Goal: Transaction & Acquisition: Purchase product/service

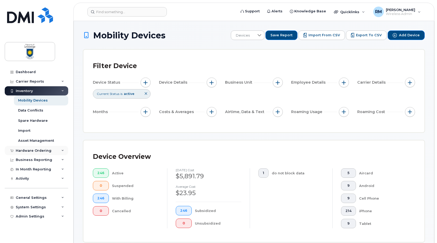
click at [28, 152] on div "Hardware Ordering" at bounding box center [34, 150] width 36 height 4
click at [27, 169] on div "Orders" at bounding box center [24, 169] width 13 height 5
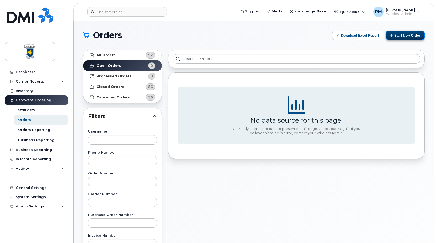
click at [401, 33] on button "Start New Order" at bounding box center [405, 35] width 39 height 10
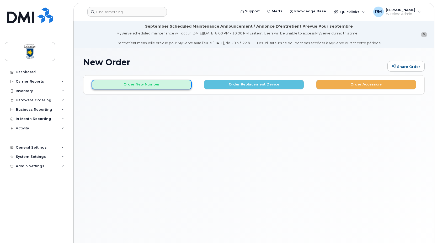
click at [141, 85] on button "Order New Number" at bounding box center [142, 85] width 100 height 10
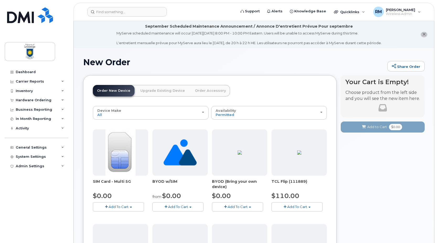
scroll to position [26, 0]
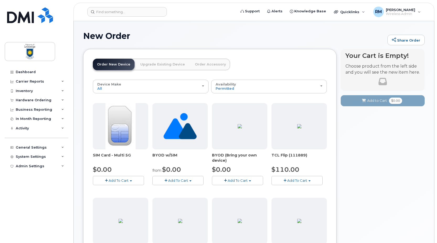
click at [183, 180] on span "Add To Cart" at bounding box center [178, 180] width 20 height 4
click at [181, 187] on link "$0.00 - New Activation" at bounding box center [181, 190] width 54 height 7
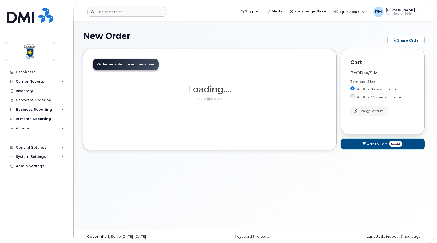
click at [381, 145] on span "Add to Cart" at bounding box center [377, 143] width 20 height 5
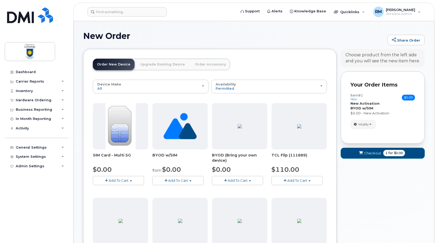
click at [360, 152] on icon "submit" at bounding box center [361, 152] width 4 height 3
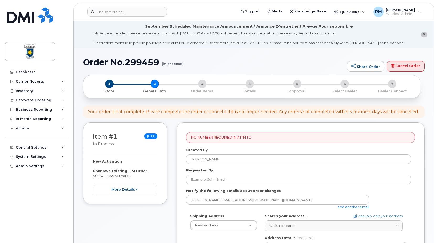
select select
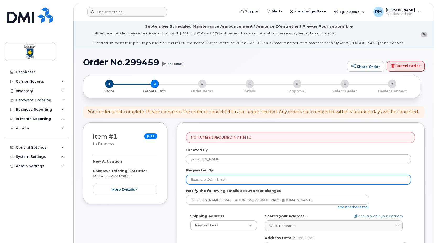
click at [218, 179] on input "Requested By" at bounding box center [298, 179] width 225 height 9
type input "[PERSON_NAME]"
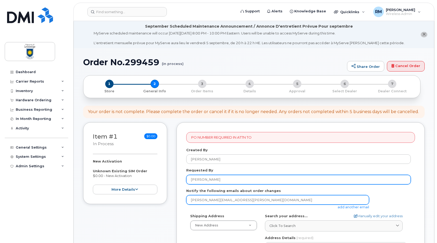
scroll to position [52, 0]
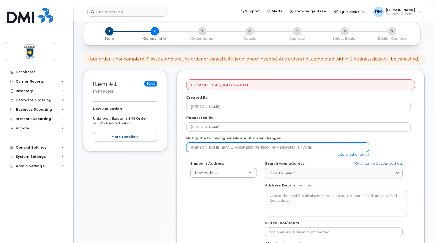
click at [216, 147] on input "rick.marczuk@uleth.ca" at bounding box center [277, 146] width 183 height 9
type input "4401 University Dr W"
type input "4032392414"
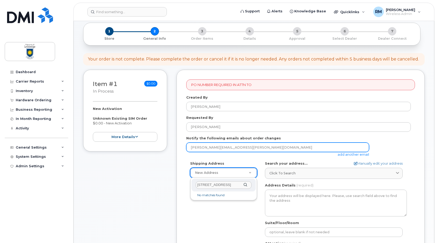
click at [206, 183] on input "4401 University Dr W" at bounding box center [224, 185] width 56 height 8
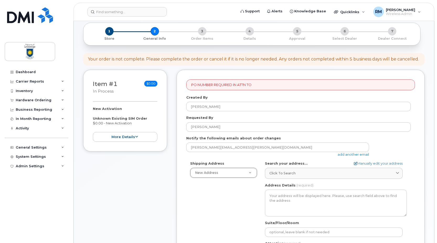
scroll to position [79, 0]
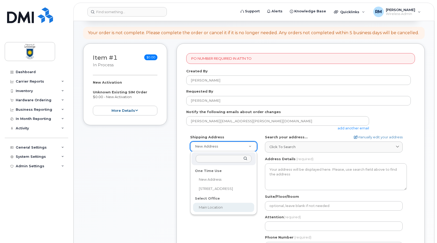
select select
type textarea "4401 University Dr W LETHBRIDGE AB T1K 3M4 CANADA Lethbridge Alberta T1K 3M4"
type input "Nancy Rallion"
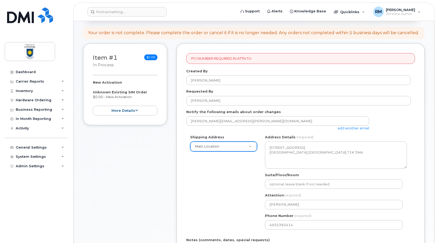
scroll to position [105, 0]
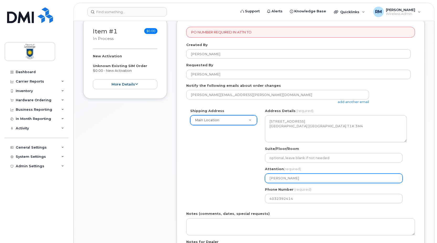
click at [275, 177] on input "Nancy Rallion" at bounding box center [334, 177] width 138 height 9
drag, startPoint x: 296, startPoint y: 179, endPoint x: 265, endPoint y: 177, distance: 30.5
click at [265, 177] on input "Nancy Rallion" at bounding box center [334, 177] width 138 height 9
select select
type input "R"
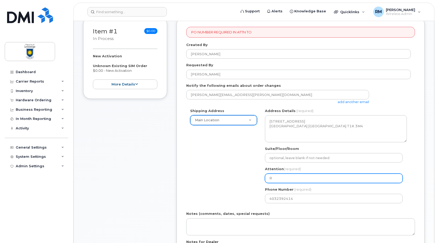
select select
type input "Ri"
select select
type input "Ric"
select select
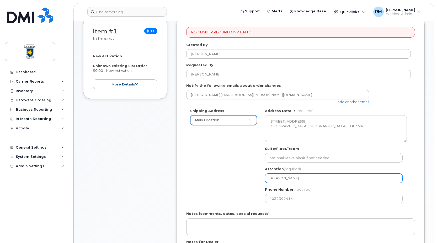
type input "Rick"
select select
type input "Rick M"
select select
type input "Rick Ma"
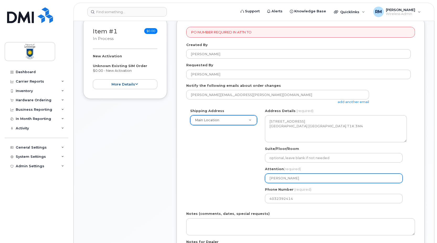
select select
type input "Rick Mar"
select select
type input "Rick Marc"
select select
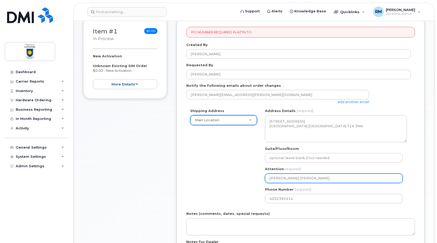
type input "Rick Marcz"
select select
type input "Rick Marczu"
select select
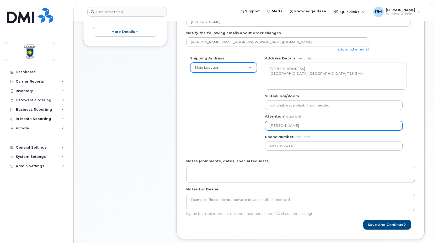
scroll to position [184, 0]
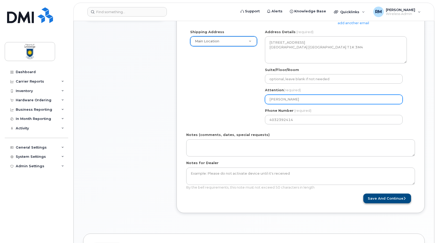
type input "[PERSON_NAME]"
click at [390, 197] on button "Save and Continue" at bounding box center [388, 198] width 48 height 10
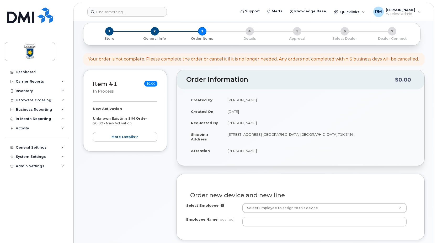
scroll to position [105, 0]
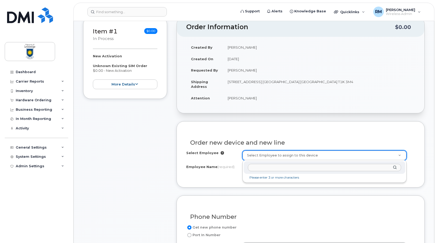
drag, startPoint x: 255, startPoint y: 156, endPoint x: 258, endPoint y: 156, distance: 3.4
click at [269, 167] on input "Gage" at bounding box center [324, 168] width 153 height 8
type input "Gage DeSteur"
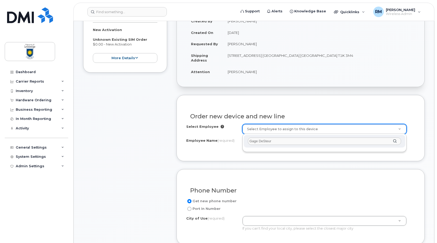
scroll to position [184, 0]
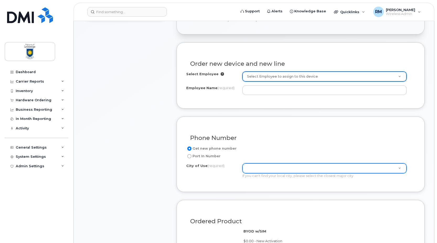
type input "l"
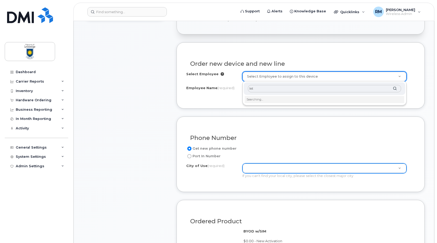
type input "leth"
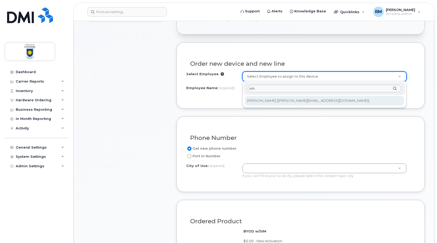
drag, startPoint x: 263, startPoint y: 90, endPoint x: 238, endPoint y: 86, distance: 24.9
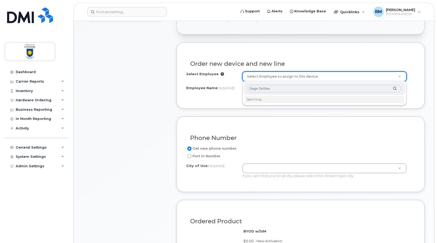
type input "Gage DeSteur"
click at [265, 91] on input "text" at bounding box center [324, 89] width 153 height 8
click at [276, 94] on div "Gage DeSteur" at bounding box center [325, 88] width 162 height 13
click at [276, 98] on div "Gage DeSteur" at bounding box center [325, 90] width 164 height 18
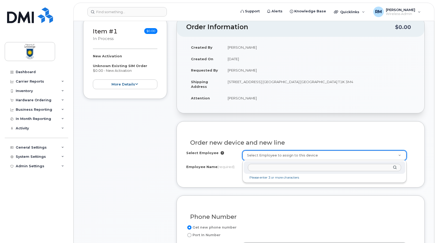
scroll to position [157, 0]
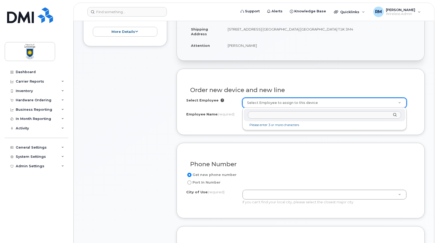
click at [260, 115] on input "text" at bounding box center [324, 115] width 153 height 8
click at [396, 116] on div at bounding box center [325, 114] width 162 height 13
click at [283, 117] on input "text" at bounding box center [324, 115] width 153 height 8
type input "Gage"
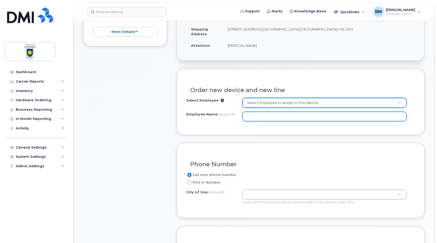
click at [250, 117] on input "Employee Name (required)" at bounding box center [325, 116] width 164 height 9
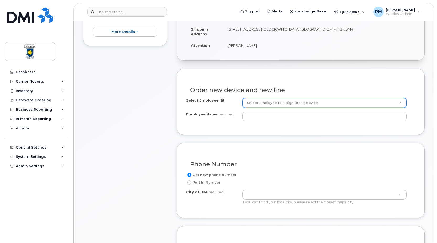
click at [201, 113] on label "Employee Name (required)" at bounding box center [210, 114] width 48 height 5
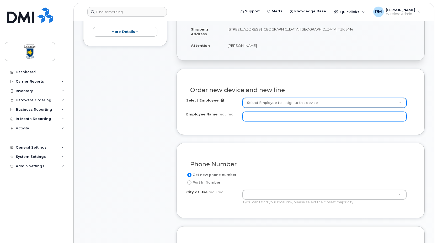
click at [243, 113] on input "Employee Name (required)" at bounding box center [325, 116] width 164 height 9
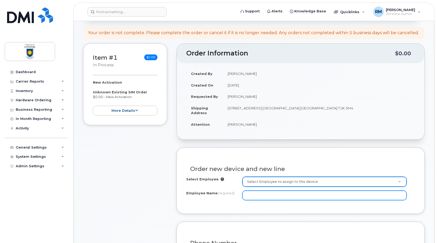
scroll to position [131, 0]
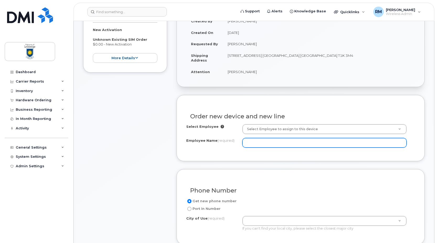
click at [264, 145] on input "Employee Name (required)" at bounding box center [325, 142] width 164 height 9
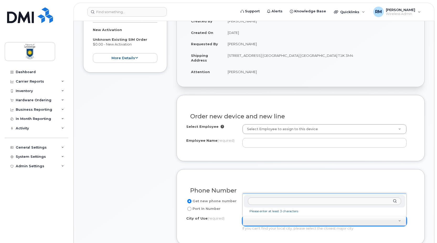
click at [259, 203] on input "text" at bounding box center [324, 201] width 153 height 8
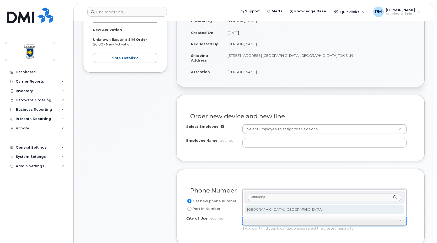
type input "Lethbridge"
type input "327"
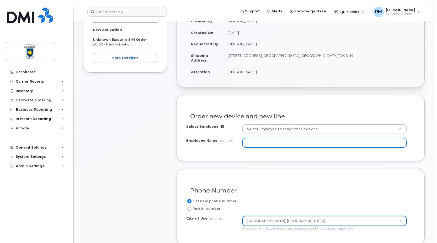
click at [259, 140] on input "Employee Name (required)" at bounding box center [325, 142] width 164 height 9
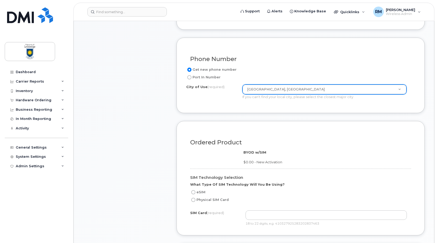
scroll to position [289, 0]
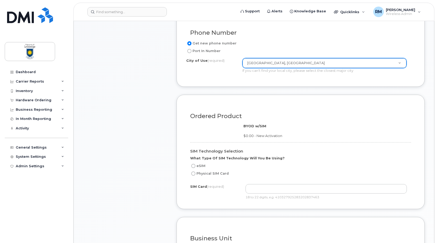
type input "Gage DeSteur"
click at [193, 174] on input "Physical SIM Card" at bounding box center [193, 173] width 4 height 4
radio input "true"
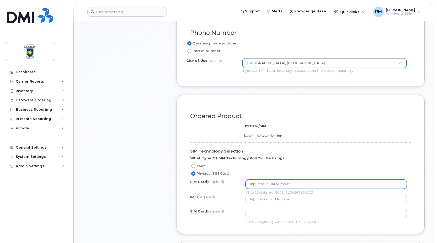
click at [265, 184] on input "text" at bounding box center [327, 183] width 162 height 9
click at [266, 181] on input "text" at bounding box center [327, 183] width 162 height 9
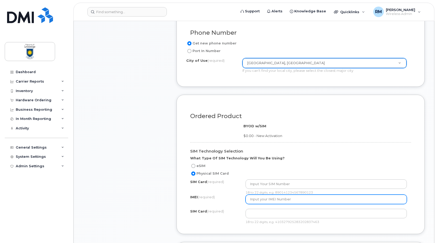
click at [270, 197] on input "text" at bounding box center [327, 198] width 162 height 9
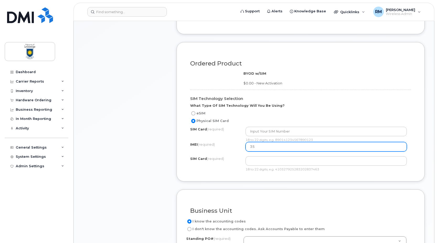
type input "3"
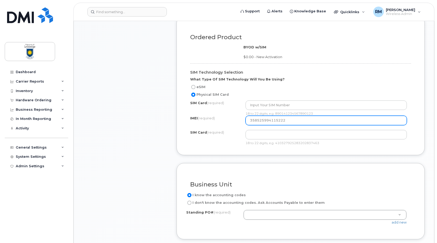
scroll to position [420, 0]
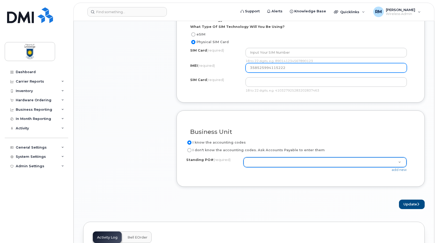
type input "358525994115222"
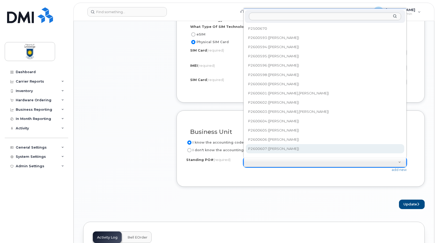
scroll to position [5, 0]
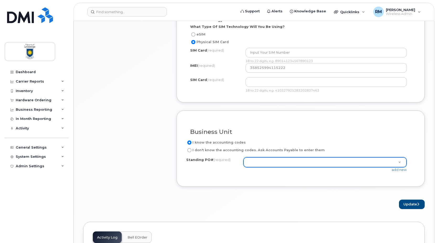
type input "P"
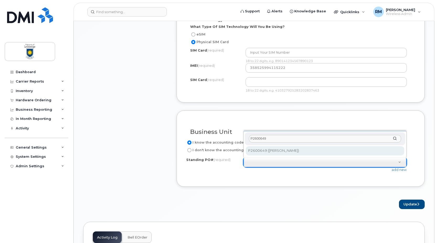
type input "P2600649"
select select "P2600649"
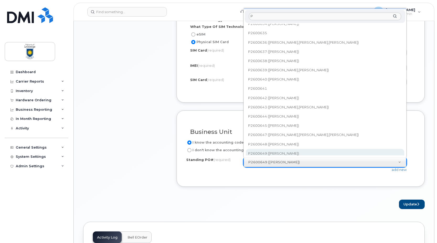
scroll to position [0, 0]
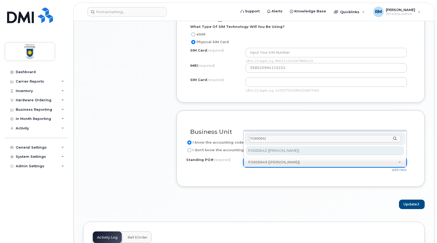
type input "P2600642"
select select "P2600642"
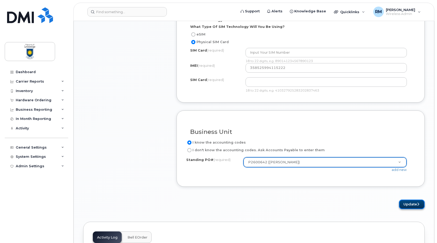
click at [412, 204] on button "Update" at bounding box center [412, 204] width 26 height 10
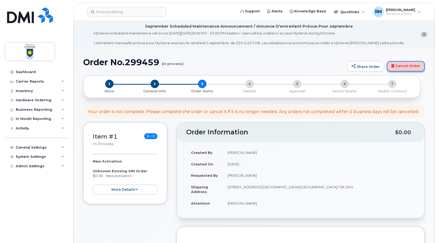
click at [405, 66] on link "Cancel Order" at bounding box center [406, 66] width 38 height 10
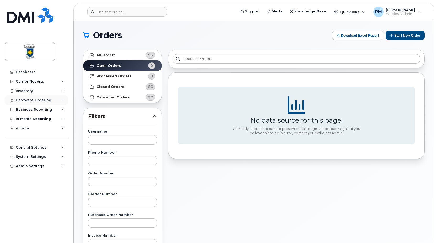
click at [31, 100] on div "Hardware Ordering" at bounding box center [34, 100] width 36 height 4
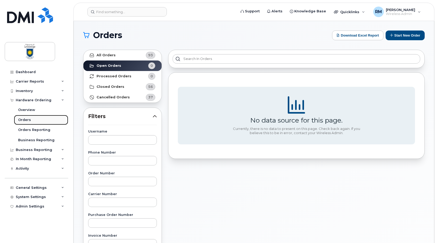
click at [24, 120] on div "Orders" at bounding box center [24, 119] width 13 height 5
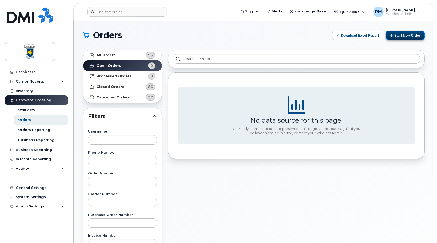
click at [397, 35] on button "Start New Order" at bounding box center [405, 35] width 39 height 10
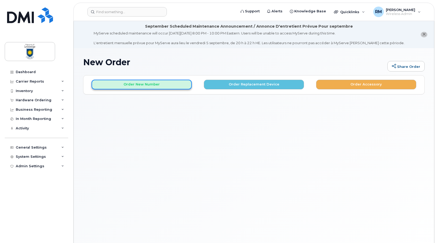
click at [152, 83] on button "Order New Number" at bounding box center [142, 85] width 100 height 10
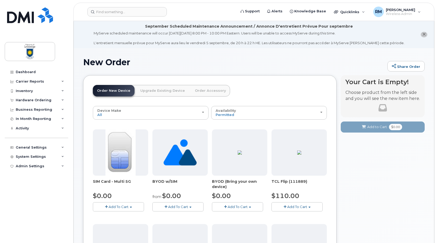
scroll to position [26, 0]
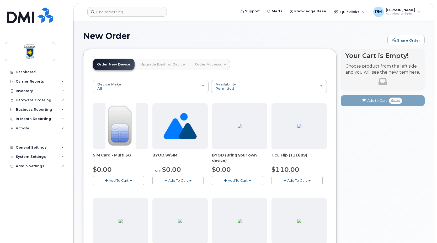
click at [231, 179] on span "Add To Cart" at bounding box center [238, 180] width 20 height 4
click at [243, 181] on span "Add To Cart" at bounding box center [238, 180] width 20 height 4
click at [119, 180] on span "Add To Cart" at bounding box center [119, 180] width 20 height 4
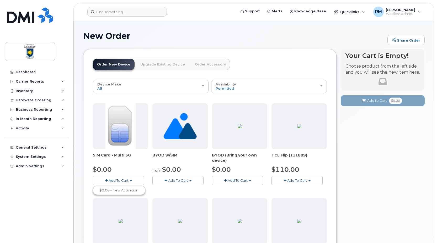
click at [128, 133] on img at bounding box center [121, 126] width 30 height 46
click at [131, 180] on button "Add To Cart" at bounding box center [118, 180] width 51 height 9
click at [123, 188] on link "$0.00 - New Activation" at bounding box center [119, 190] width 50 height 7
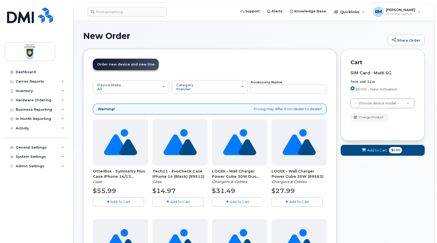
click at [373, 150] on span "Add to Cart" at bounding box center [377, 150] width 20 height 5
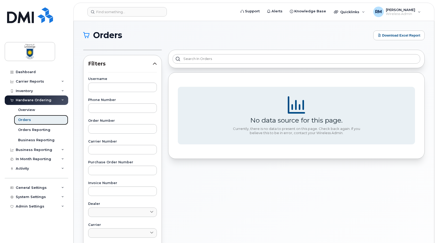
click at [27, 119] on div "Orders" at bounding box center [24, 119] width 13 height 5
click at [25, 121] on div "Orders" at bounding box center [24, 119] width 13 height 5
click at [21, 121] on div "Orders" at bounding box center [24, 119] width 13 height 5
click at [26, 109] on div "Overview" at bounding box center [26, 109] width 17 height 5
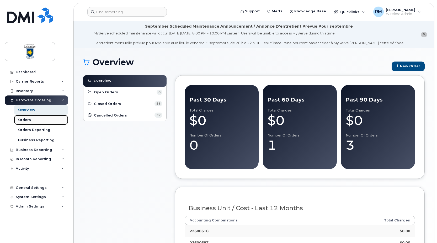
click at [25, 120] on div "Orders" at bounding box center [24, 119] width 13 height 5
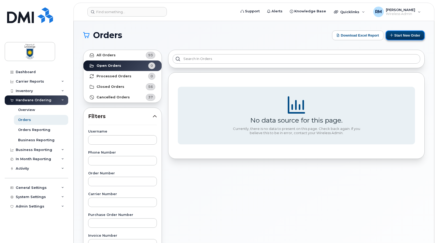
click at [398, 32] on button "Start New Order" at bounding box center [405, 35] width 39 height 10
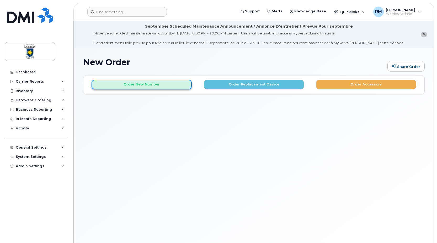
click at [127, 86] on button "Order New Number" at bounding box center [142, 85] width 100 height 10
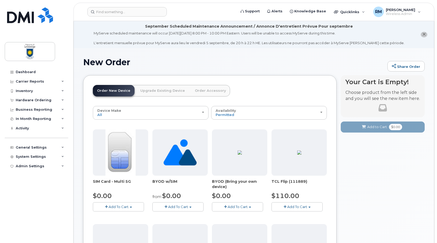
scroll to position [26, 0]
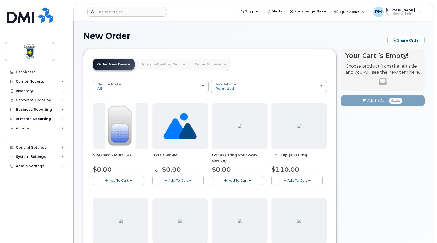
click at [182, 181] on span "Add To Cart" at bounding box center [178, 180] width 20 height 4
click at [182, 188] on link "$0.00 - New Activation" at bounding box center [181, 190] width 54 height 7
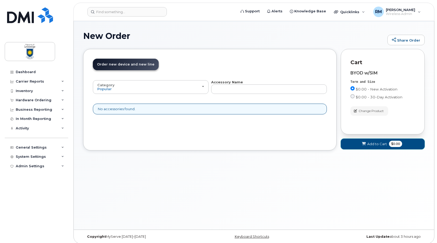
click at [383, 147] on button "Add to Cart $0.00" at bounding box center [383, 143] width 84 height 11
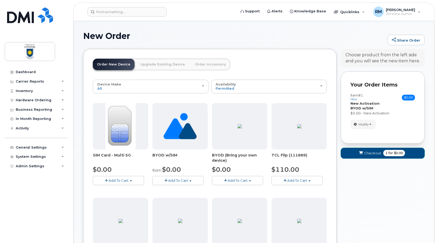
click at [367, 153] on span "Checkout" at bounding box center [372, 152] width 17 height 5
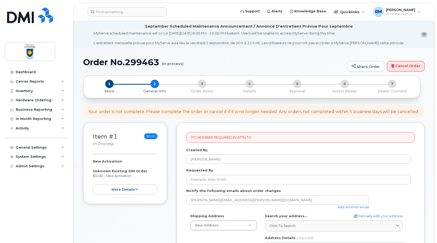
select select
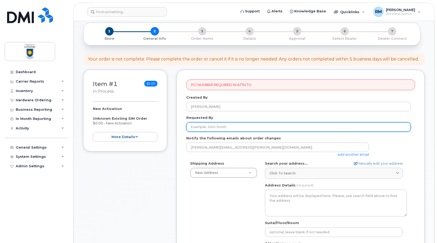
click at [204, 128] on input "Requested By" at bounding box center [298, 126] width 225 height 9
type input "[PERSON_NAME]"
type input "4032392414"
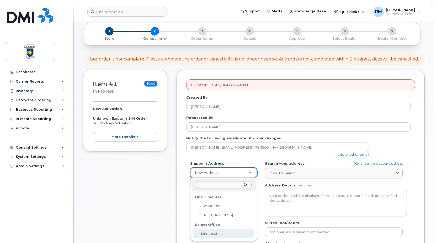
select select
type textarea "4401 University Dr W LETHBRIDGE AB T1K 3M4 CANADA Lethbridge Alberta T1K 3M4"
type input "Nancy Rallion"
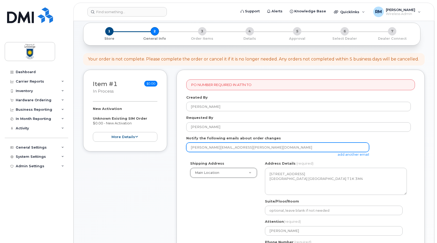
click at [207, 148] on input "rick.marczuk@uleth.ca" at bounding box center [277, 146] width 183 height 9
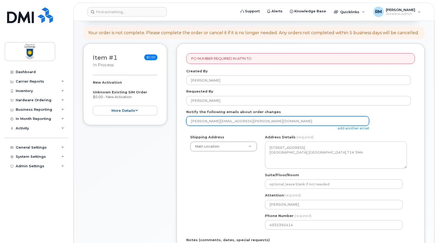
scroll to position [105, 0]
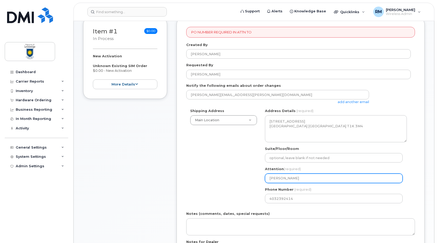
click at [278, 178] on input "Nancy Rallion" at bounding box center [334, 177] width 138 height 9
drag, startPoint x: 302, startPoint y: 178, endPoint x: 258, endPoint y: 176, distance: 44.4
click at [259, 176] on div "Shipping Address Main Location New Address 7125 Valleyview Dr Main Location AB …" at bounding box center [298, 157] width 225 height 99
select select
type input "R"
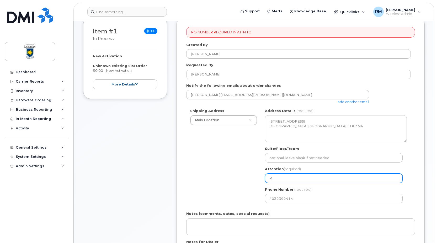
select select
type input "Ri"
select select
type input "Ric"
select select
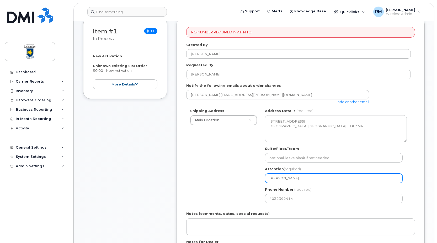
type input "Rick"
select select
type input "Rick M"
select select
type input "Rick Ma"
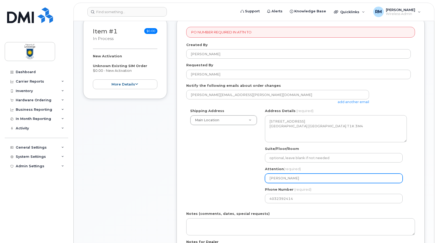
select select
type input "Rick Mar"
select select
type input "Rick Marc"
select select
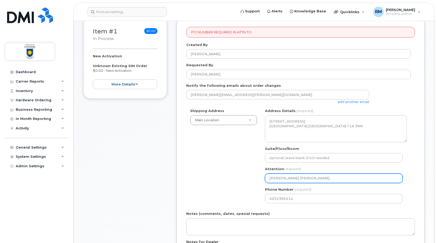
type input "Rick Marcz"
select select
type input "Rick Marczu"
select select
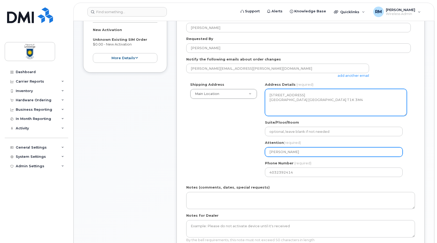
scroll to position [236, 0]
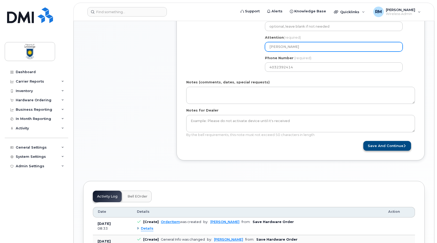
type input "[PERSON_NAME]"
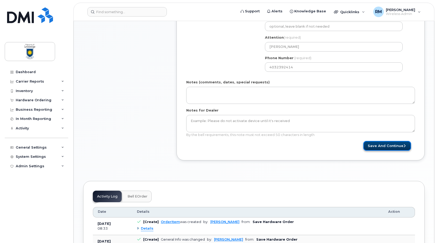
click at [393, 146] on button "Save and Continue" at bounding box center [388, 146] width 48 height 10
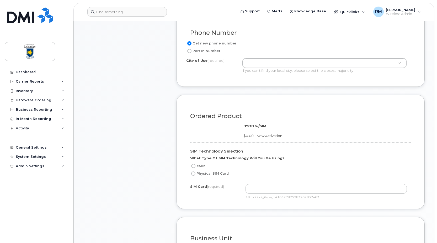
scroll to position [315, 0]
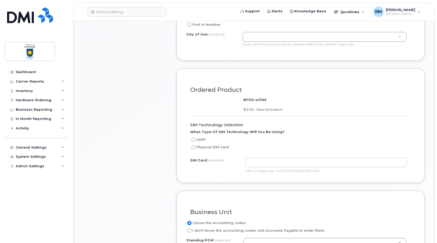
click at [192, 146] on input "Physical SIM Card" at bounding box center [193, 147] width 4 height 4
radio input "true"
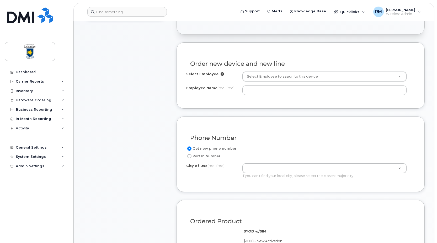
scroll to position [289, 0]
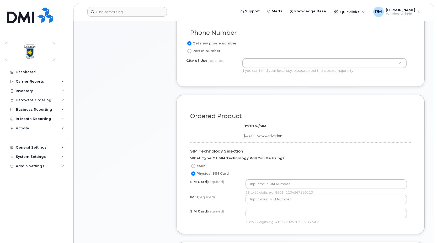
click at [195, 166] on input "eSIM" at bounding box center [193, 166] width 4 height 4
radio input "true"
click at [193, 172] on input "Physical SIM Card" at bounding box center [193, 173] width 4 height 4
radio input "true"
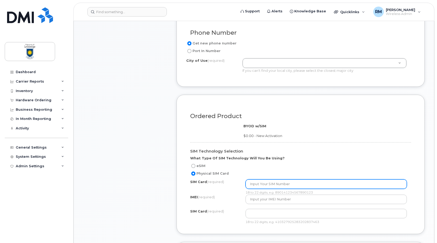
click at [282, 182] on input "text" at bounding box center [327, 183] width 162 height 9
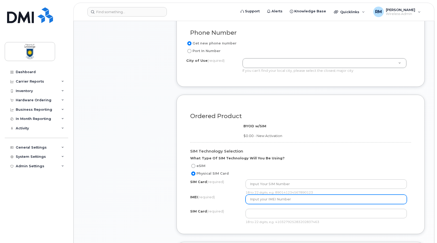
click at [269, 202] on input "text" at bounding box center [327, 198] width 162 height 9
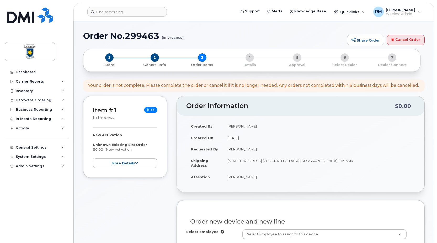
scroll to position [0, 0]
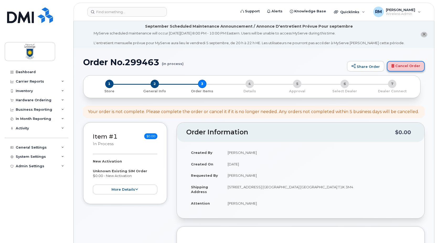
click at [406, 66] on link "Cancel Order" at bounding box center [406, 66] width 38 height 10
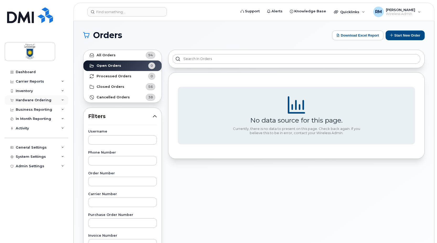
click at [26, 99] on div "Hardware Ordering" at bounding box center [34, 100] width 36 height 4
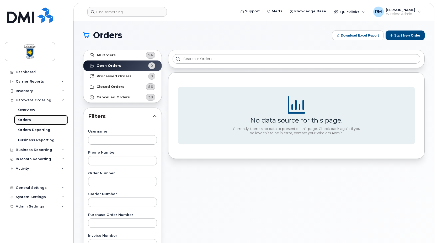
click at [26, 120] on div "Orders" at bounding box center [24, 119] width 13 height 5
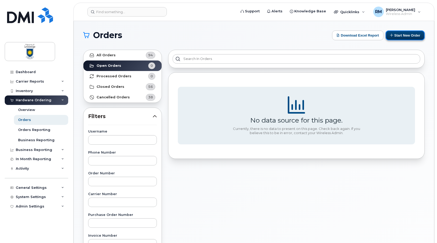
click at [399, 34] on button "Start New Order" at bounding box center [405, 35] width 39 height 10
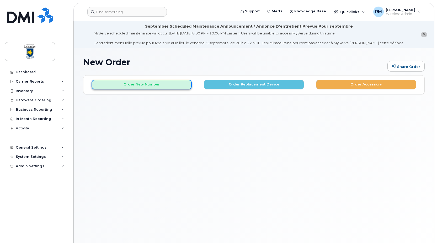
click at [139, 82] on button "Order New Number" at bounding box center [142, 85] width 100 height 10
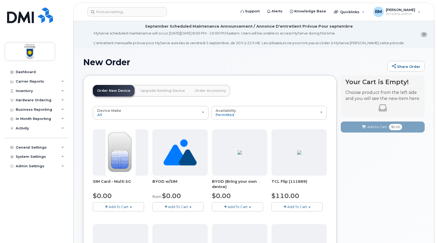
click at [226, 207] on span "button" at bounding box center [225, 206] width 3 height 3
click at [228, 215] on span "Model is available" at bounding box center [237, 216] width 30 height 4
click at [233, 206] on span "Add To Cart" at bounding box center [238, 206] width 20 height 4
click at [248, 218] on span "Model is available" at bounding box center [237, 216] width 30 height 4
click at [241, 209] on button "Add To Cart" at bounding box center [237, 206] width 51 height 9
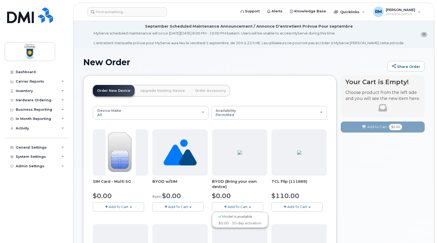
click at [231, 216] on span "Model is available" at bounding box center [237, 216] width 30 height 4
click at [238, 154] on img at bounding box center [240, 152] width 4 height 4
click at [108, 204] on button "Add To Cart" at bounding box center [118, 206] width 51 height 9
click at [114, 216] on link "$0.00 - New Activation" at bounding box center [119, 216] width 50 height 7
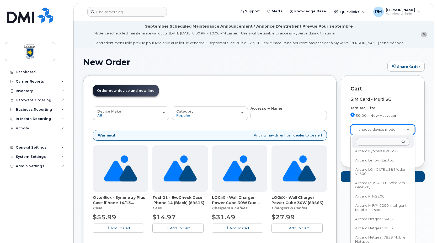
scroll to position [701, 0]
click at [366, 143] on input "text" at bounding box center [383, 142] width 54 height 8
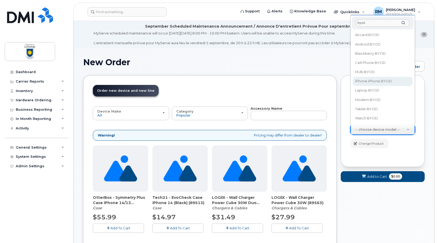
type input "byod"
select select "2421"
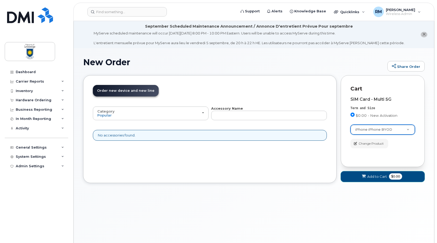
click at [370, 175] on span "Add to Cart" at bounding box center [377, 176] width 20 height 5
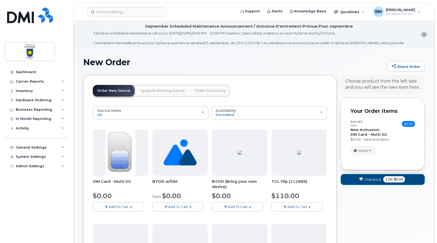
click at [371, 180] on span "Checkout" at bounding box center [372, 179] width 17 height 5
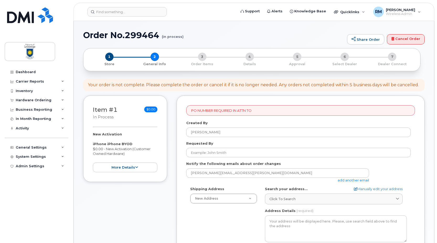
select select
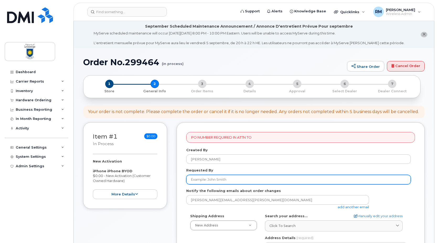
click at [196, 178] on input "Requested By" at bounding box center [298, 179] width 225 height 9
type input "[PERSON_NAME]"
type input "4032392414"
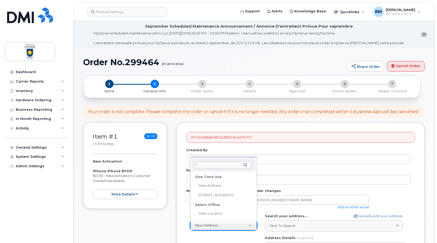
scroll to position [79, 0]
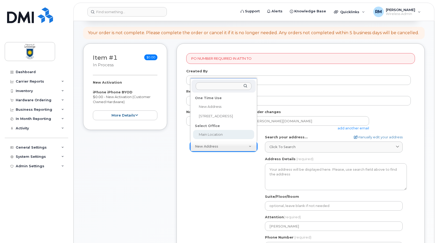
select select
type textarea "[STREET_ADDRESS] [GEOGRAPHIC_DATA] [GEOGRAPHIC_DATA] T1K 3M4"
type input "[PERSON_NAME]"
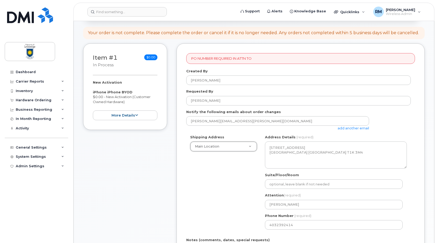
scroll to position [131, 0]
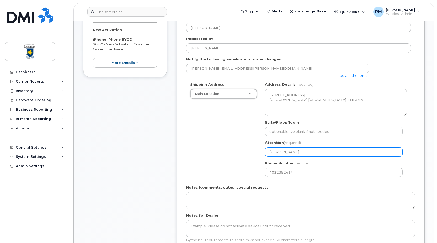
click at [275, 150] on input "[PERSON_NAME]" at bounding box center [334, 151] width 138 height 9
drag, startPoint x: 297, startPoint y: 151, endPoint x: 238, endPoint y: 153, distance: 59.1
click at [238, 153] on div "Shipping Address Main Location New Address [STREET_ADDRESS] Location AB [GEOGRA…" at bounding box center [298, 131] width 225 height 99
select select
type input "R"
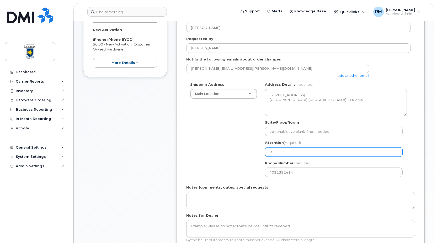
select select
type input "Ri"
select select
type input "Ric"
select select
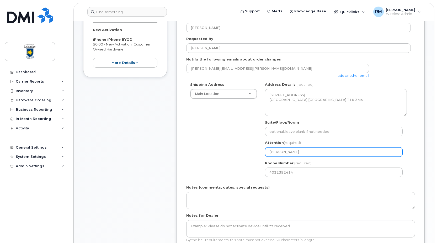
type input "Rick"
select select
type input "Rick M"
select select
type input "Rick Ma"
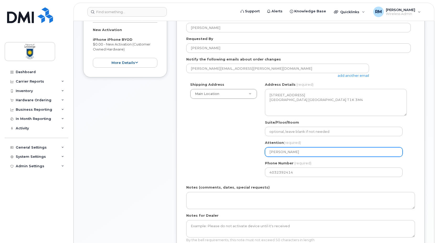
select select
type input "Rick Mar"
select select
type input "Rick Marc"
select select
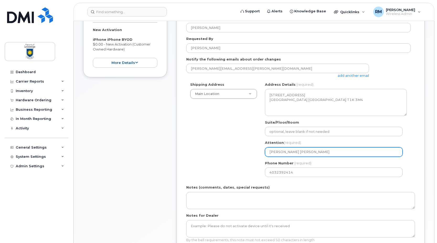
type input "Rick Marcz"
select select
type input "Rick Marczu"
select select
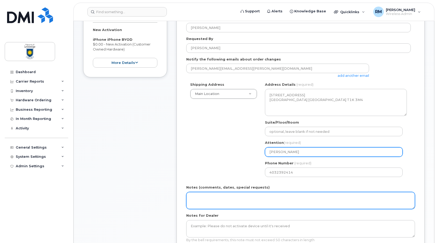
scroll to position [210, 0]
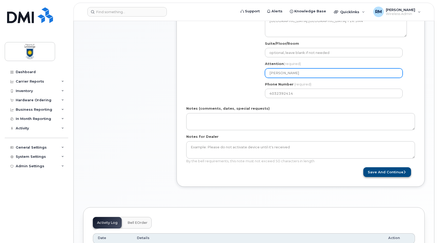
type input "[PERSON_NAME]"
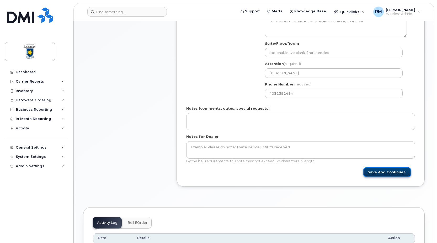
click at [393, 174] on button "Save and Continue" at bounding box center [388, 172] width 48 height 10
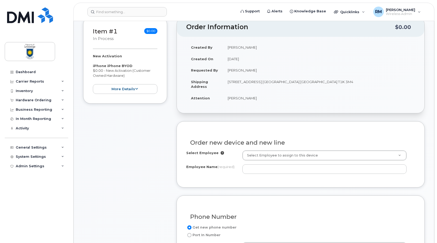
scroll to position [157, 0]
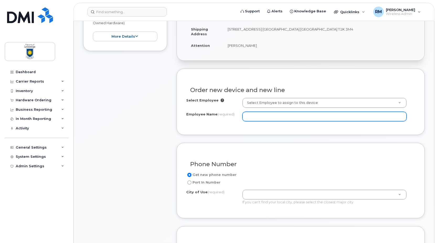
click at [260, 116] on input "Employee Name (required)" at bounding box center [325, 116] width 164 height 9
click at [266, 117] on input "Gage De" at bounding box center [325, 116] width 164 height 9
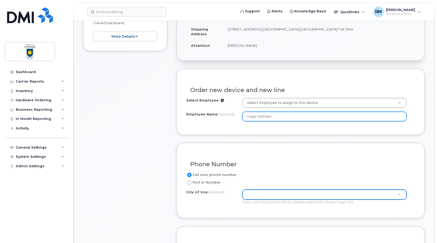
type input "Gage DeSteur"
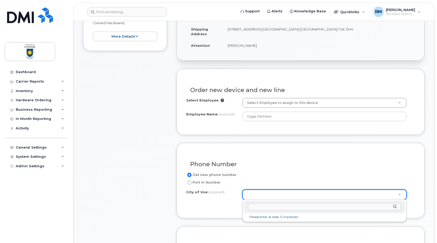
click at [263, 205] on input "text" at bounding box center [324, 207] width 153 height 8
type input "Leth"
type input "327"
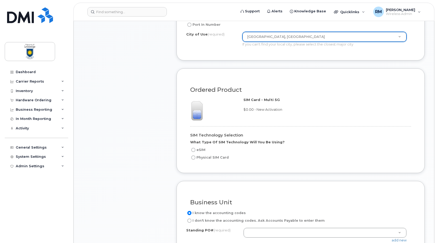
scroll to position [367, 0]
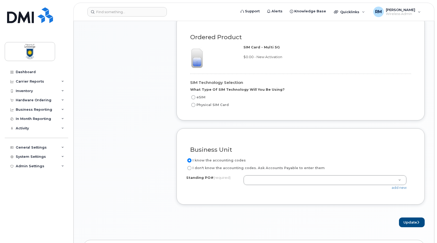
click at [193, 105] on input "Physical SIM Card" at bounding box center [193, 105] width 4 height 4
radio input "true"
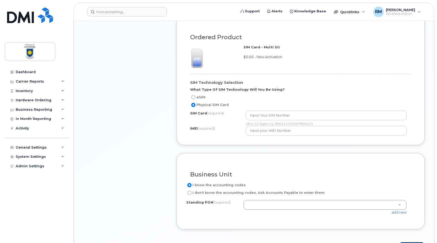
click at [192, 104] on input "Physical SIM Card" at bounding box center [193, 105] width 4 height 4
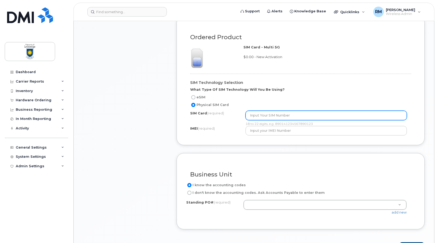
click at [258, 117] on input "text" at bounding box center [327, 115] width 162 height 9
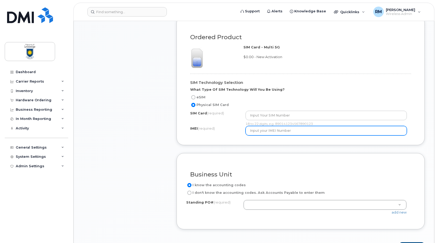
click at [261, 131] on input "text" at bounding box center [327, 130] width 162 height 9
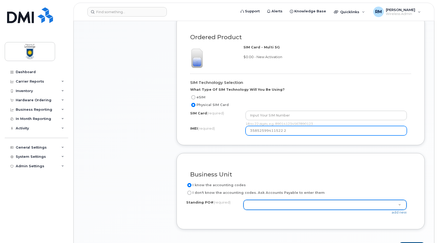
type input "35852599411522 2"
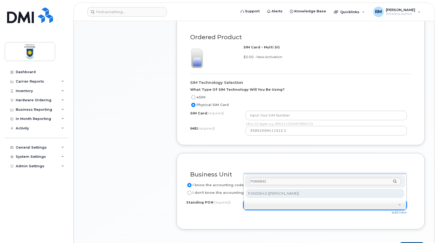
type input "P2600642"
select select "P2600642"
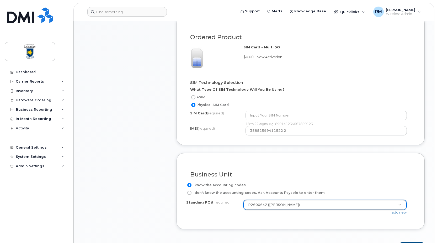
scroll to position [420, 0]
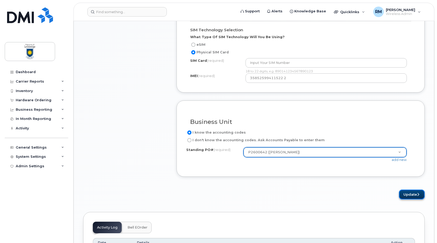
click at [409, 196] on button "Update" at bounding box center [412, 194] width 26 height 10
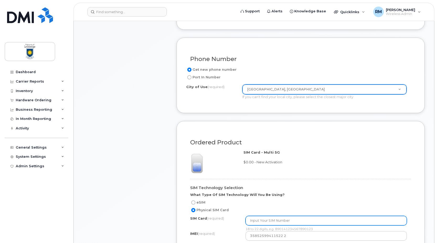
scroll to position [341, 0]
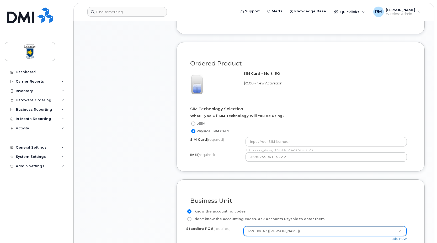
click at [193, 133] on input "Physical SIM Card" at bounding box center [193, 131] width 4 height 4
click at [193, 131] on input "Physical SIM Card" at bounding box center [193, 131] width 4 height 4
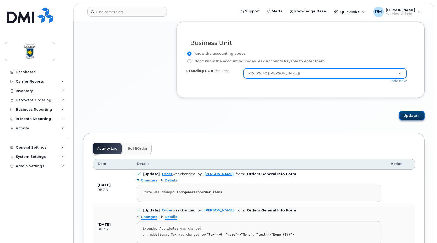
click at [413, 115] on button "Update" at bounding box center [412, 116] width 26 height 10
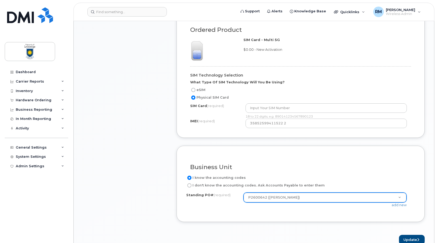
scroll to position [506, 0]
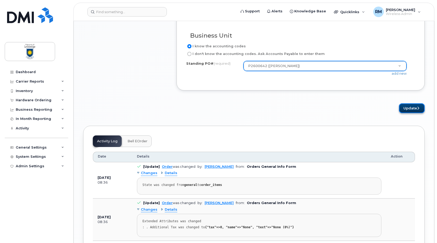
click at [416, 109] on button "Update" at bounding box center [412, 108] width 26 height 10
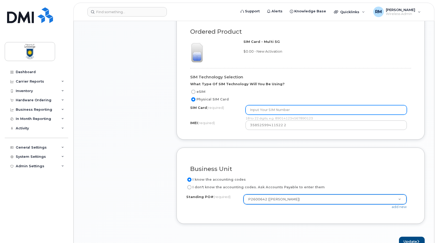
scroll to position [320, 0]
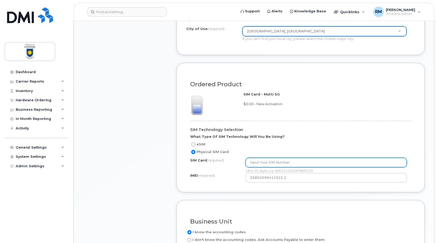
click at [258, 161] on input "text" at bounding box center [327, 161] width 162 height 9
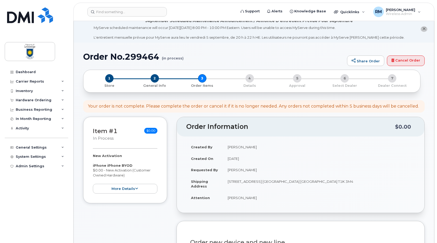
scroll to position [0, 0]
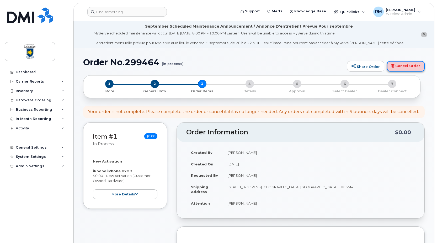
click at [403, 65] on link "Cancel Order" at bounding box center [406, 66] width 38 height 10
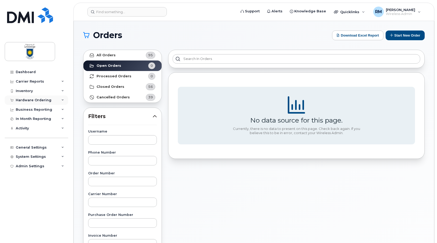
click at [28, 98] on div "Hardware Ordering" at bounding box center [34, 100] width 36 height 4
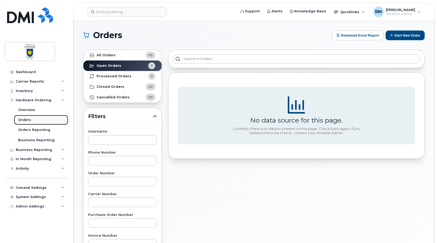
click at [29, 118] on div "Orders" at bounding box center [24, 119] width 13 height 5
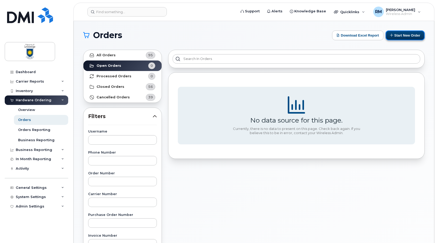
click at [393, 37] on button "Start New Order" at bounding box center [405, 35] width 39 height 10
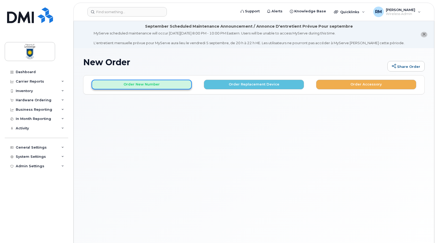
click at [152, 85] on button "Order New Number" at bounding box center [142, 85] width 100 height 10
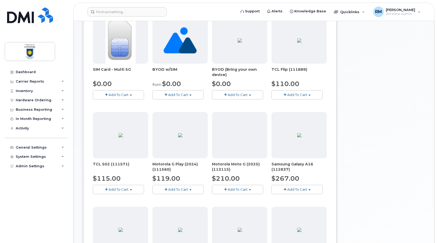
scroll to position [33, 0]
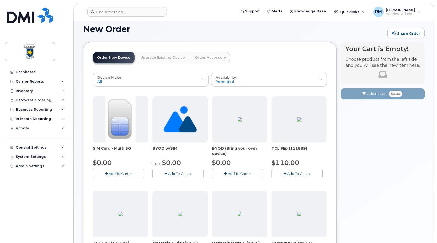
click at [225, 154] on span "BYOD (Bring your own device)" at bounding box center [239, 150] width 55 height 10
click at [229, 171] on button "Add To Cart" at bounding box center [237, 173] width 51 height 9
click at [170, 175] on span "Add To Cart" at bounding box center [178, 173] width 20 height 4
click at [125, 171] on button "Add To Cart" at bounding box center [118, 173] width 51 height 9
click at [115, 148] on span "SIM Card - Multi 5G" at bounding box center [120, 150] width 55 height 10
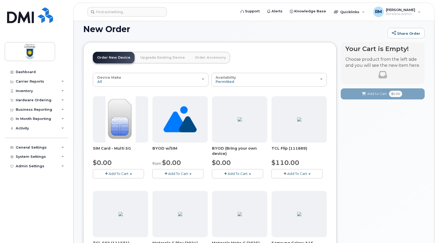
click at [165, 172] on span "button" at bounding box center [166, 173] width 3 height 3
click at [168, 182] on link "$0.00 - New Activation" at bounding box center [181, 183] width 54 height 7
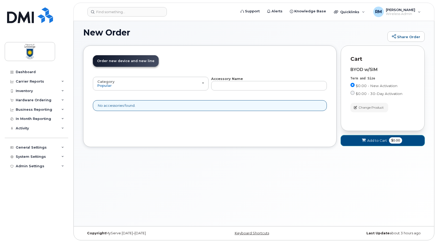
click at [364, 140] on icon at bounding box center [364, 140] width 4 height 3
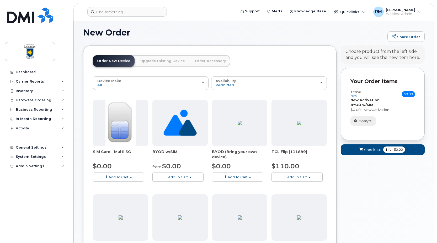
click at [372, 121] on button "Modify" at bounding box center [363, 120] width 25 height 9
click at [372, 149] on span "Checkout" at bounding box center [372, 149] width 17 height 5
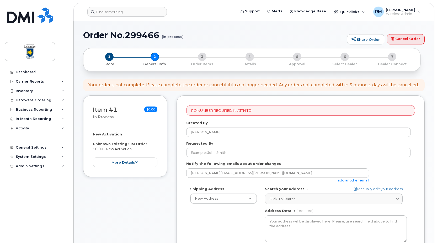
select select
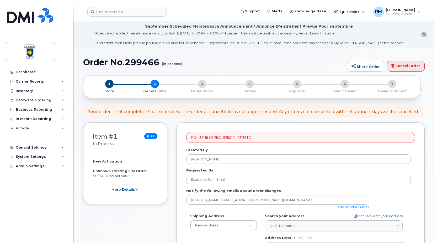
scroll to position [52, 0]
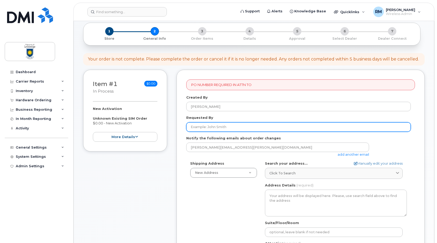
click at [207, 127] on input "Requested By" at bounding box center [298, 126] width 225 height 9
type input "[PERSON_NAME]"
type input "4032392414"
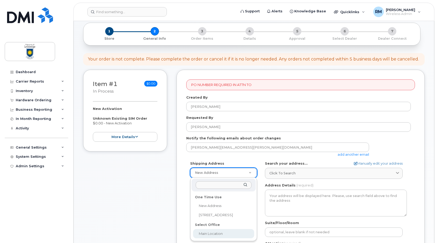
select select
type textarea "4401 University Dr W LETHBRIDGE AB T1K 3M4 CANADA Lethbridge Alberta T1K 3M4"
type input "Nancy Rallion"
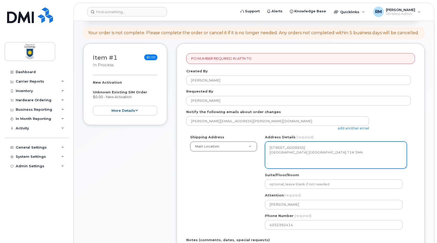
scroll to position [105, 0]
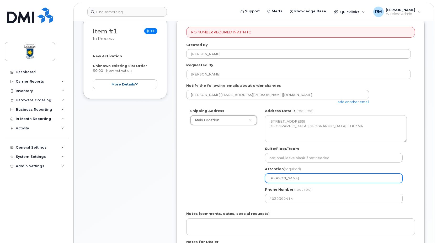
click at [286, 180] on input "Nancy Rallion" at bounding box center [334, 177] width 138 height 9
drag, startPoint x: 295, startPoint y: 178, endPoint x: 216, endPoint y: 177, distance: 79.6
click at [216, 177] on div "Shipping Address Main Location New Address 7125 Valleyview Dr Main Location AB …" at bounding box center [298, 157] width 225 height 99
select select
type input "R"
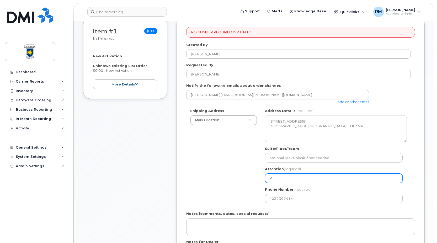
select select
type input "Ri"
select select
type input "Ric"
select select
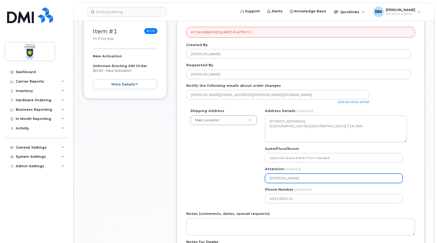
type input "Rick"
select select
type input "Rick m"
select select
type input "Rick ma"
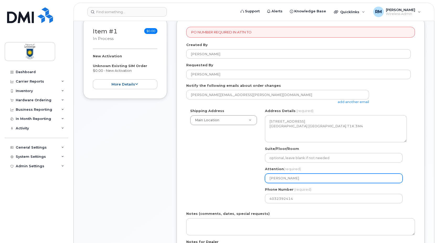
select select
type input "Rick mar"
select select
type input "Rick marc"
select select
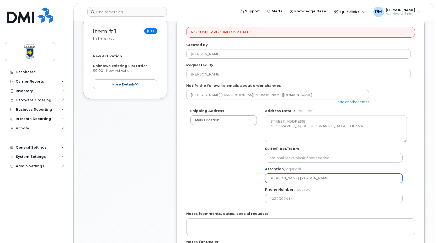
type input "Rick marcz"
select select
type input "Rick marczu"
select select
type input "Rick marczuk"
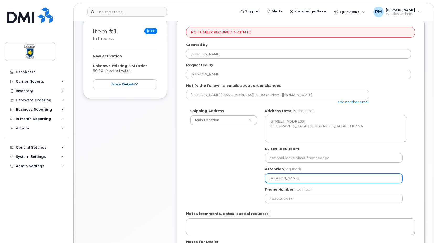
click at [280, 180] on input "Rick marczuk" at bounding box center [334, 177] width 138 height 9
select select
type input "Rick Mmarczuk"
select select
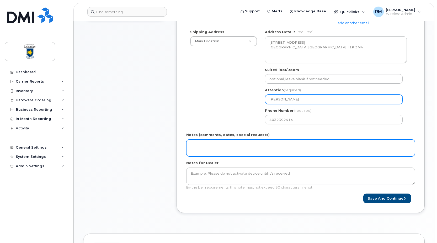
type input "[PERSON_NAME]"
click at [207, 148] on textarea "Notes (comments, dates, special requests)" at bounding box center [300, 147] width 229 height 17
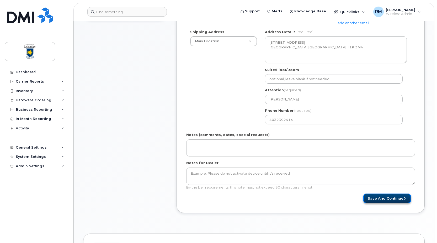
click at [374, 197] on button "Save and Continue" at bounding box center [388, 198] width 48 height 10
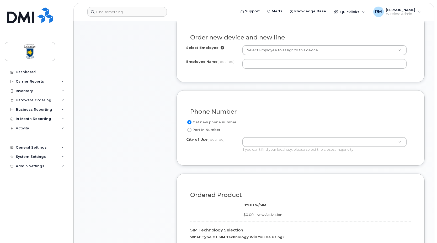
scroll to position [131, 0]
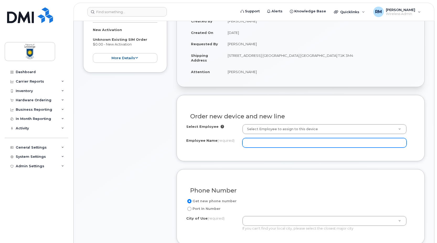
click at [259, 143] on input "Employee Name (required)" at bounding box center [325, 142] width 164 height 9
click at [269, 144] on input "Gage Des" at bounding box center [325, 142] width 164 height 9
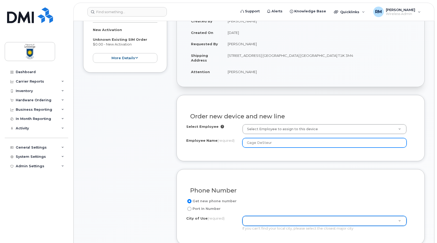
type input "Gage DeSteur"
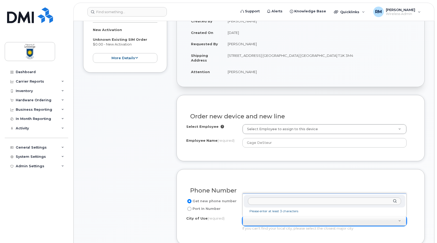
click at [261, 203] on input "text" at bounding box center [324, 201] width 153 height 8
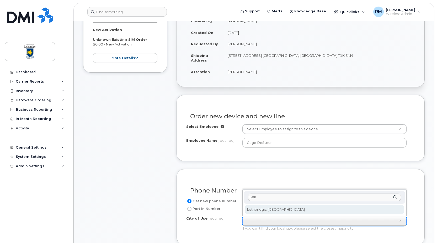
type input "Leth"
type input "327"
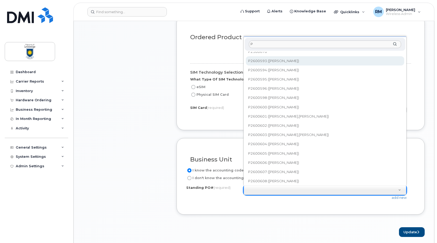
scroll to position [0, 0]
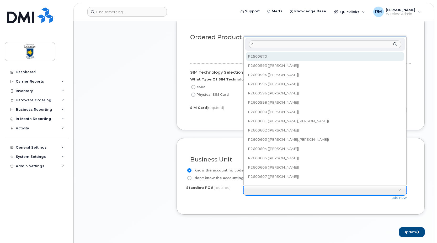
click at [256, 45] on input "P" at bounding box center [325, 44] width 152 height 8
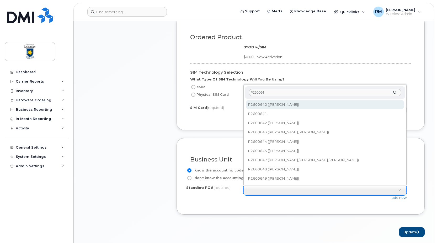
type input "P2600642"
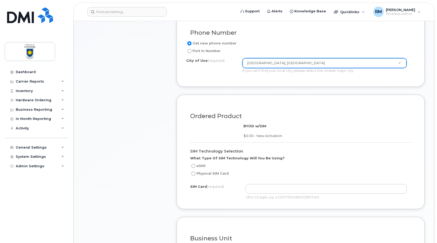
scroll to position [394, 0]
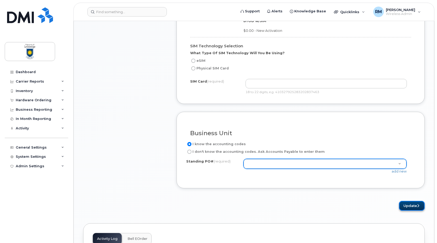
click at [403, 204] on button "Update" at bounding box center [412, 206] width 26 height 10
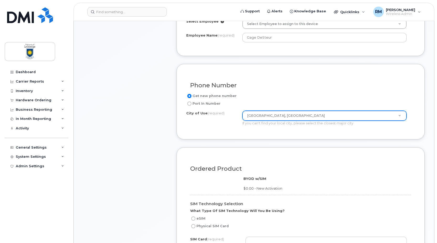
scroll to position [289, 0]
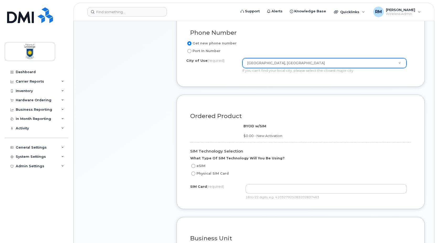
click at [259, 128] on div "BYOD w/SIM $0.00 - New Activation" at bounding box center [327, 130] width 167 height 15
click at [259, 126] on strong "BYOD w/SIM" at bounding box center [255, 126] width 23 height 4
click at [194, 174] on input "Physical SIM Card" at bounding box center [193, 173] width 4 height 4
radio input "true"
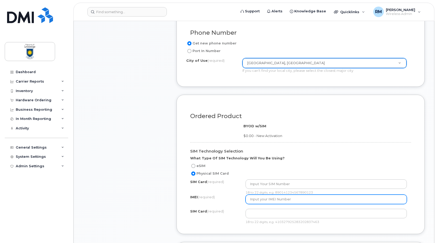
click at [276, 199] on input "text" at bounding box center [327, 198] width 162 height 9
click at [271, 199] on input "text" at bounding box center [327, 198] width 162 height 9
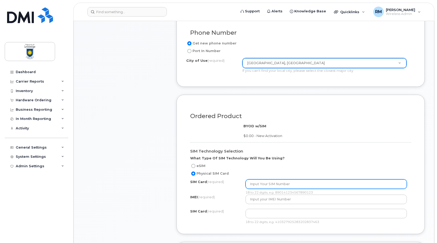
click at [266, 183] on input "text" at bounding box center [327, 183] width 162 height 9
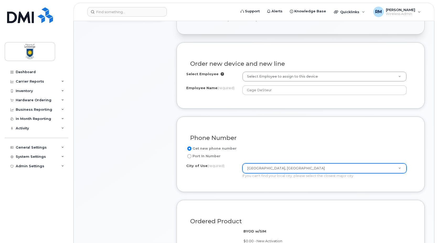
scroll to position [105, 0]
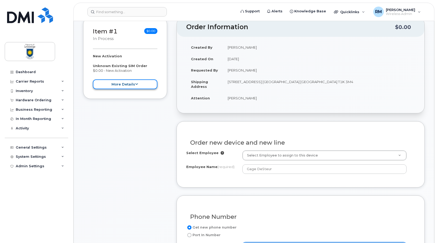
click at [125, 85] on button "more details" at bounding box center [125, 84] width 65 height 10
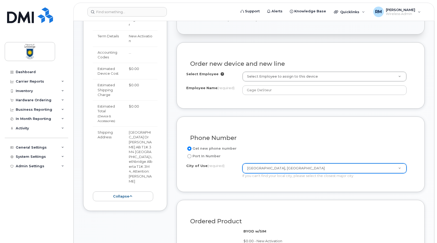
scroll to position [210, 0]
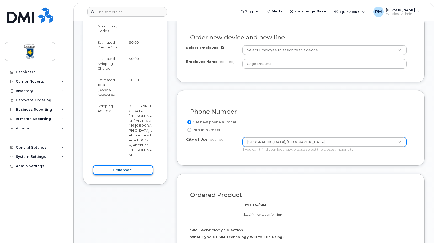
click at [115, 165] on button "collapse" at bounding box center [123, 170] width 60 height 10
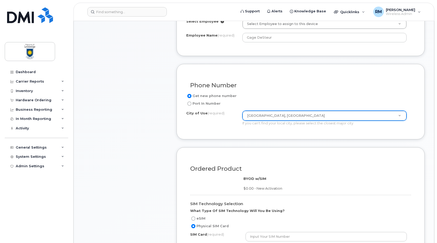
scroll to position [315, 0]
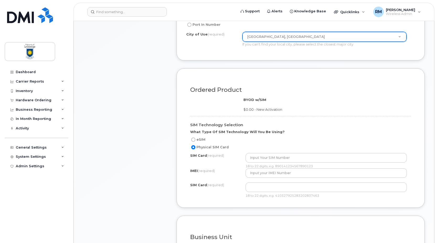
click at [193, 139] on input "eSIM" at bounding box center [193, 139] width 4 height 4
radio input "true"
click at [193, 148] on input "Physical SIM Card" at bounding box center [193, 147] width 4 height 4
radio input "true"
click at [258, 159] on input "text" at bounding box center [327, 157] width 162 height 9
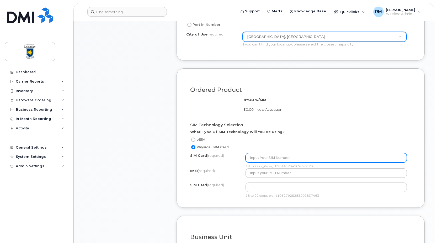
drag, startPoint x: 262, startPoint y: 158, endPoint x: 307, endPoint y: 157, distance: 45.7
click at [301, 156] on input "text" at bounding box center [327, 157] width 162 height 9
drag, startPoint x: 301, startPoint y: 156, endPoint x: 217, endPoint y: 153, distance: 84.3
click at [217, 153] on div "SIM Card (required) 18 to 22 digits, e.g. 890141234567890123" at bounding box center [300, 160] width 221 height 15
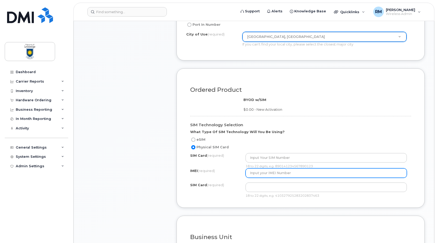
click at [266, 174] on input "text" at bounding box center [327, 172] width 162 height 9
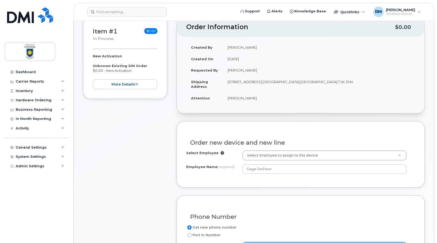
scroll to position [0, 0]
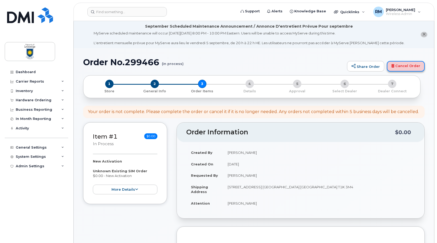
click at [406, 63] on link "Cancel Order" at bounding box center [406, 66] width 38 height 10
click at [404, 64] on link "Cancel Order" at bounding box center [406, 66] width 38 height 10
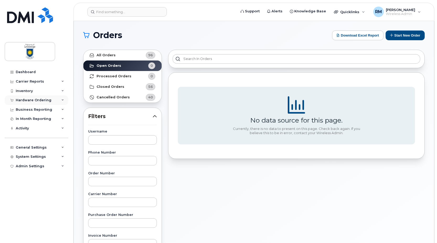
click at [23, 99] on div "Hardware Ordering" at bounding box center [34, 100] width 36 height 4
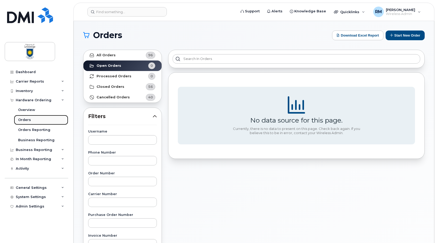
click at [20, 119] on div "Orders" at bounding box center [24, 119] width 13 height 5
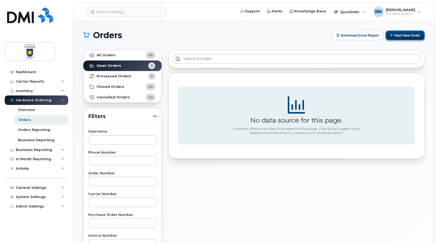
click at [396, 36] on button "Start New Order" at bounding box center [405, 35] width 39 height 10
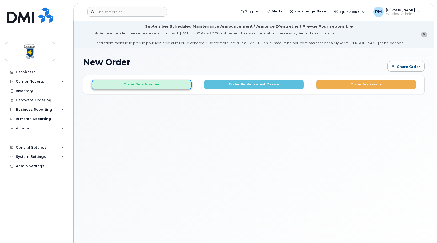
click at [140, 87] on button "Order New Number" at bounding box center [142, 85] width 100 height 10
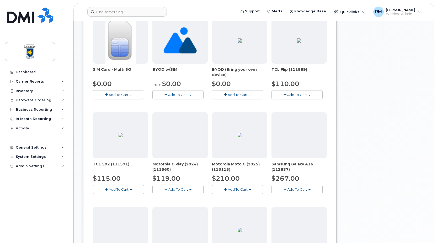
scroll to position [33, 0]
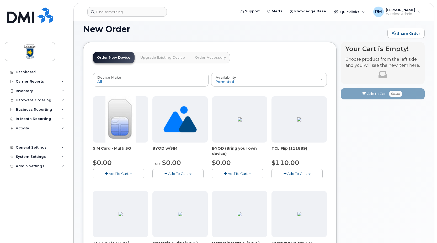
click at [251, 174] on span "button" at bounding box center [250, 173] width 2 height 1
click at [243, 182] on span "Model is available" at bounding box center [237, 183] width 30 height 4
click at [177, 171] on span "Add To Cart" at bounding box center [178, 173] width 20 height 4
click at [239, 119] on img at bounding box center [240, 119] width 4 height 4
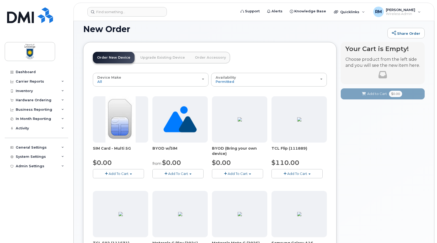
click at [233, 172] on span "Add To Cart" at bounding box center [238, 173] width 20 height 4
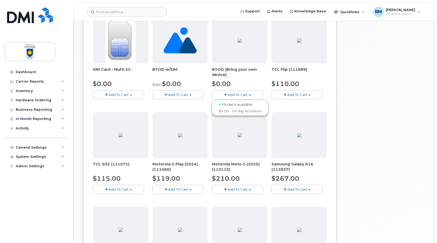
scroll to position [7, 0]
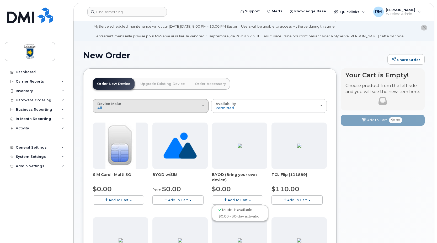
click at [175, 102] on div "Device Make All Aircard Android Cell Phone Unknown" at bounding box center [150, 106] width 107 height 8
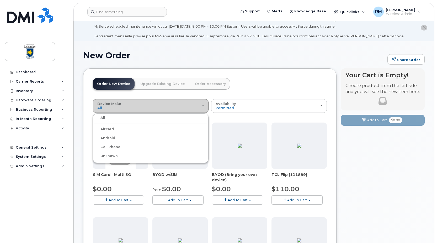
click at [175, 102] on div "Device Make All Aircard Android Cell Phone Unknown" at bounding box center [150, 106] width 107 height 8
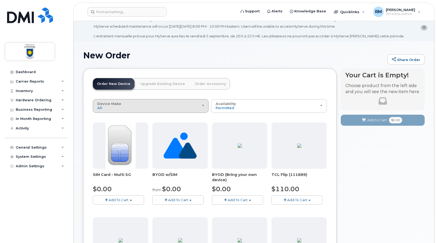
click at [203, 106] on span "button" at bounding box center [203, 105] width 2 height 1
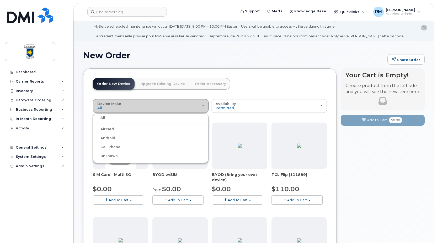
click at [203, 106] on span "button" at bounding box center [203, 105] width 2 height 1
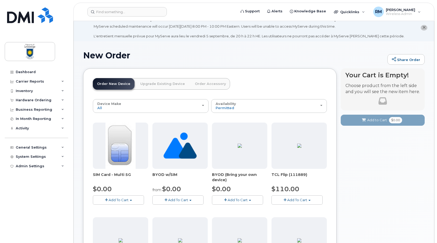
click at [194, 200] on button "Add To Cart" at bounding box center [178, 199] width 51 height 9
click at [127, 199] on span "Add To Cart" at bounding box center [119, 199] width 20 height 4
drag, startPoint x: 120, startPoint y: 210, endPoint x: 123, endPoint y: 208, distance: 3.7
click at [120, 210] on link "$0.00 - New Activation" at bounding box center [119, 209] width 50 height 7
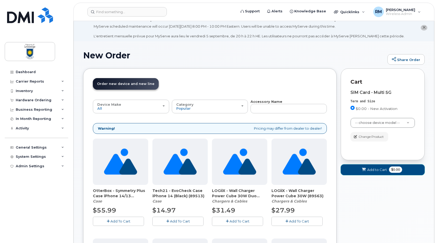
click at [366, 171] on span at bounding box center [364, 169] width 5 height 5
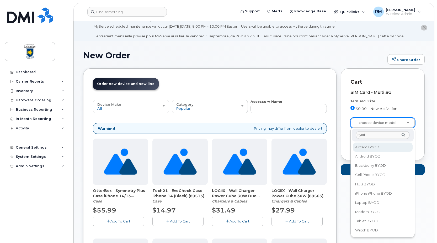
click at [380, 134] on input "byod" at bounding box center [383, 135] width 54 height 8
click at [401, 134] on input "byod" at bounding box center [383, 135] width 54 height 8
type input "byod"
select select "2421"
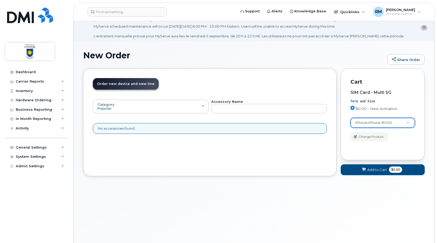
click at [380, 170] on span "Add to Cart" at bounding box center [377, 169] width 20 height 5
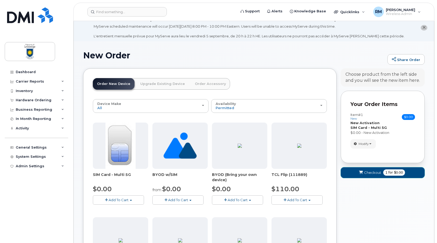
click at [388, 171] on span "for" at bounding box center [391, 172] width 7 height 5
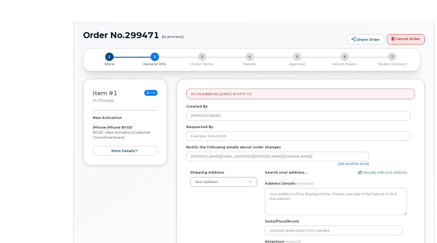
select select
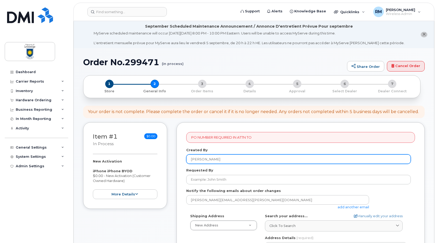
scroll to position [79, 0]
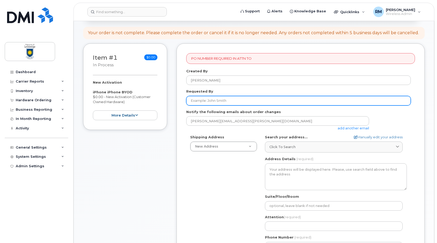
click at [203, 98] on input "Requested By" at bounding box center [298, 100] width 225 height 9
type input "[PERSON_NAME]"
type input "4032392414"
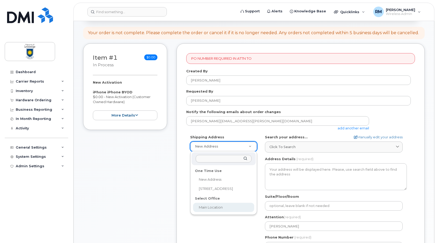
select select
type textarea "4401 University Dr W LETHBRIDGE AB T1K 3M4 CANADA Lethbridge Alberta T1K 3M4"
type input "Nancy Rallion"
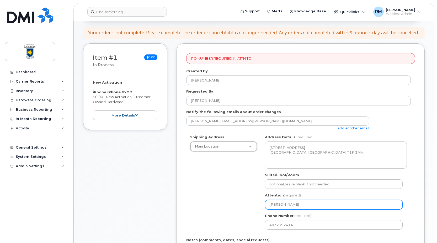
click at [282, 204] on input "Nancy Rallion" at bounding box center [334, 203] width 138 height 9
drag, startPoint x: 300, startPoint y: 205, endPoint x: 234, endPoint y: 200, distance: 66.6
click at [235, 199] on div "Shipping Address Main Location New Address 7125 Valleyview Dr Main Location AB …" at bounding box center [298, 183] width 225 height 99
select select
type input "R"
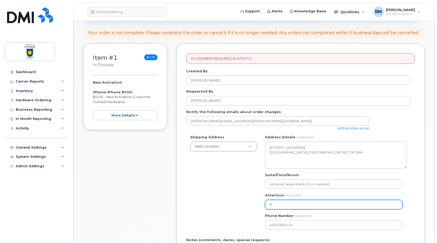
select select
type input "Ri"
select select
type input "Ric"
select select
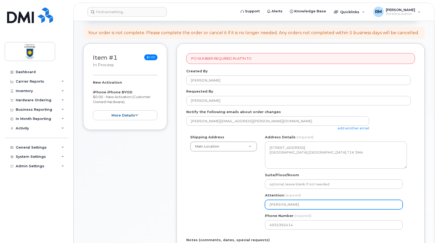
type input "Rick"
select select
type input "Rick m"
select select
type input "Rick ma"
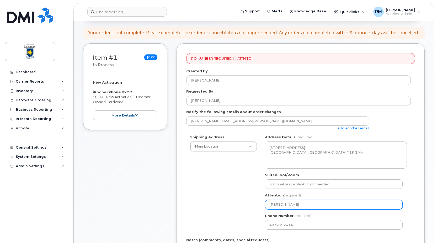
select select
type input "Rick mar"
select select
type input "Rick marc"
select select
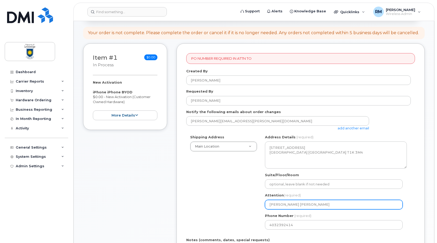
type input "Rick marcz"
select select
type input "Rick marczu"
select select
type input "[PERSON_NAME]"
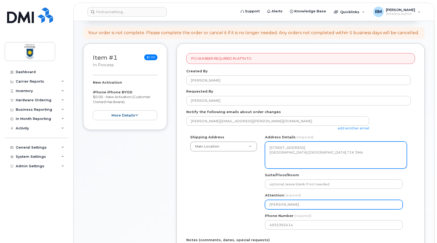
select select
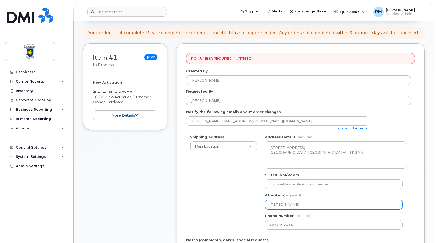
scroll to position [157, 0]
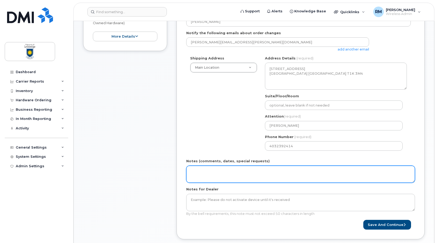
click at [216, 179] on textarea "Notes (comments, dates, special requests)" at bounding box center [300, 173] width 229 height 17
drag, startPoint x: 286, startPoint y: 173, endPoint x: 188, endPoint y: 170, distance: 97.4
click at [188, 170] on textarea "Need a sim card and new phone number activation" at bounding box center [300, 173] width 229 height 17
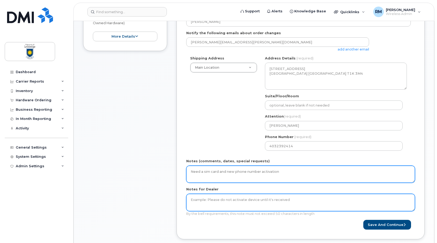
type textarea "Need a sim card and new phone number activation"
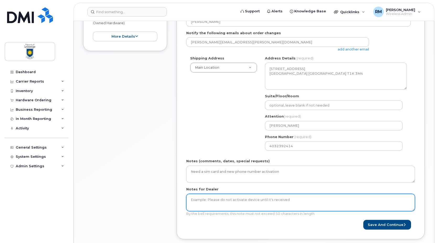
click at [226, 196] on textarea "Notes for Dealer" at bounding box center [300, 201] width 229 height 17
paste textarea "Need a sim card and new phone number activation"
type textarea "Need a sim card and new phone number activation"
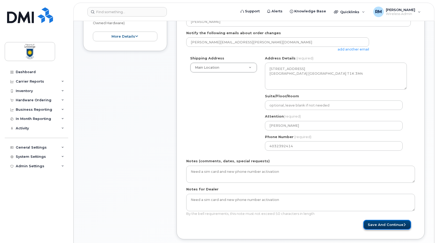
click at [385, 223] on button "Save and Continue" at bounding box center [388, 224] width 48 height 10
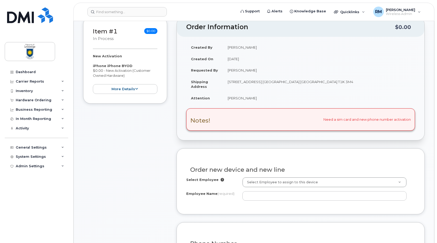
scroll to position [157, 0]
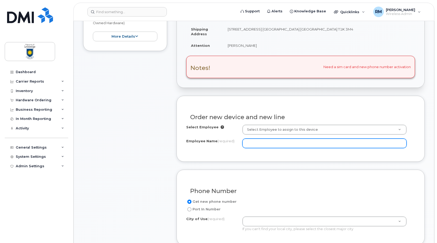
click at [263, 145] on input "Employee Name (required)" at bounding box center [325, 142] width 164 height 9
click at [277, 145] on input "Gage De" at bounding box center [325, 142] width 164 height 9
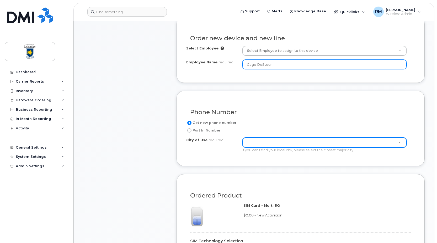
type input "Gage DeSteur"
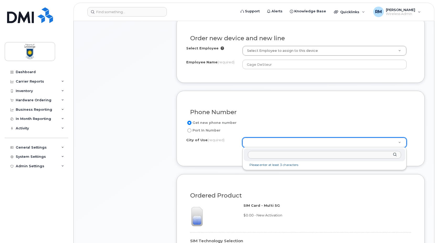
click at [264, 156] on input "text" at bounding box center [324, 155] width 153 height 8
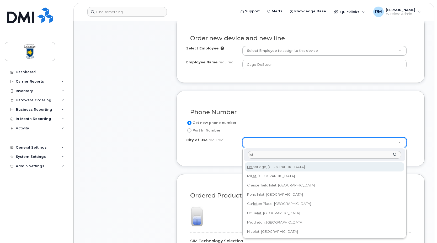
type input "let"
type input "327"
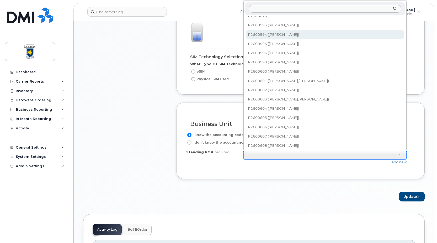
scroll to position [0, 0]
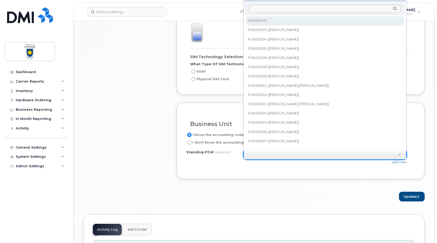
click at [255, 10] on input "text" at bounding box center [325, 9] width 152 height 8
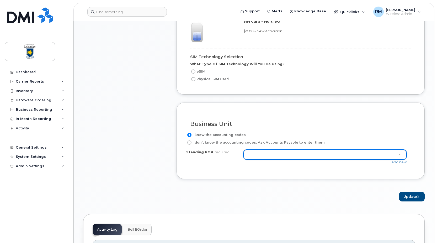
scroll to position [394, 0]
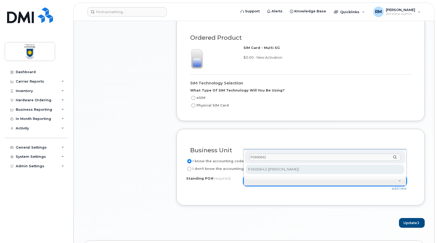
type input "P2600642"
select select "P2600642"
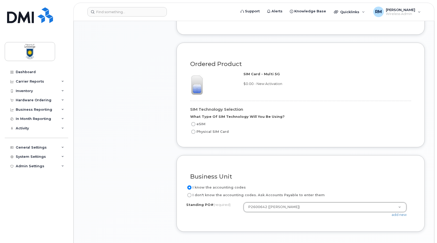
scroll to position [499, 0]
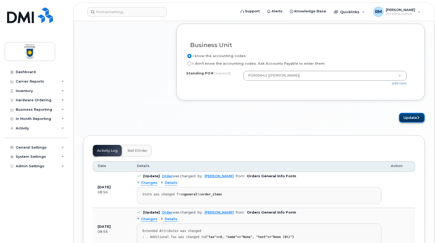
click at [412, 117] on button "Update" at bounding box center [412, 118] width 26 height 10
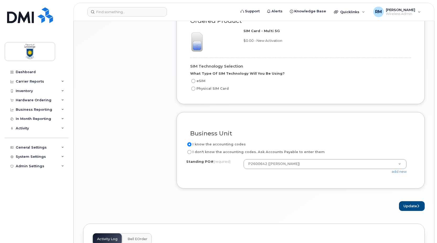
scroll to position [332, 0]
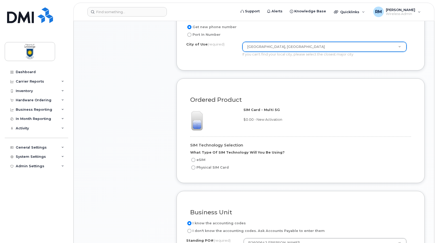
click at [144, 167] on div "Item #1 in process $0.00 New Activation iPhone iPhone BYOD $0.00 - New Activati…" at bounding box center [125, 39] width 84 height 499
click at [195, 166] on input "Physical SIM Card" at bounding box center [193, 167] width 4 height 4
radio input "true"
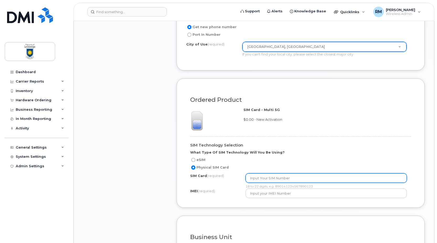
click at [257, 178] on input "text" at bounding box center [327, 177] width 162 height 9
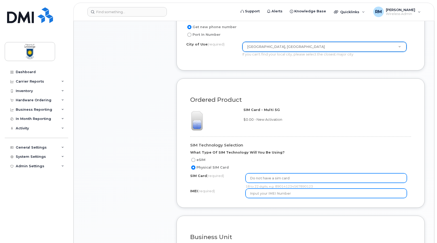
type input "Do not have a sim card"
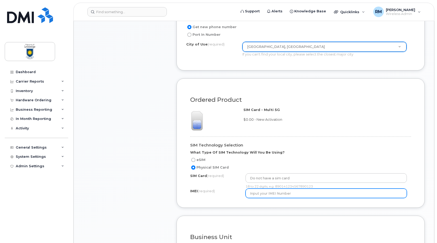
click at [263, 195] on input "text" at bounding box center [327, 192] width 162 height 9
click at [269, 195] on input "text" at bounding box center [327, 192] width 162 height 9
type input "3"
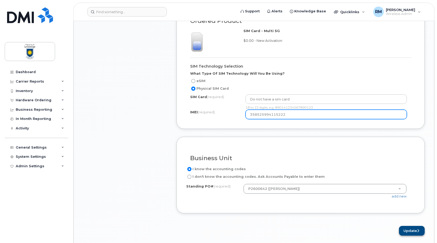
type input "358525994115222"
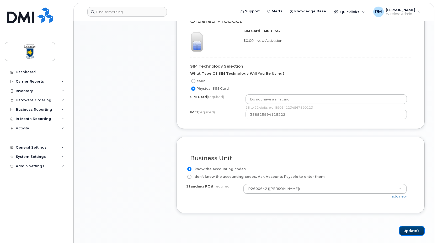
drag, startPoint x: 412, startPoint y: 229, endPoint x: 386, endPoint y: 218, distance: 27.7
click at [412, 229] on button "Update" at bounding box center [412, 230] width 26 height 10
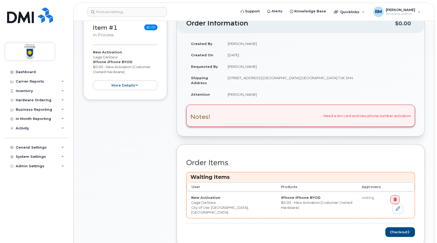
scroll to position [210, 0]
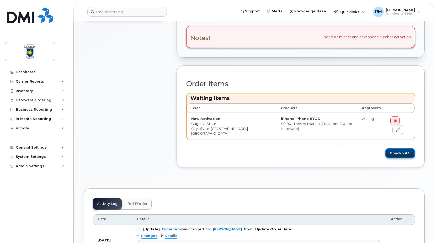
click at [398, 149] on button "Checkout" at bounding box center [401, 153] width 30 height 10
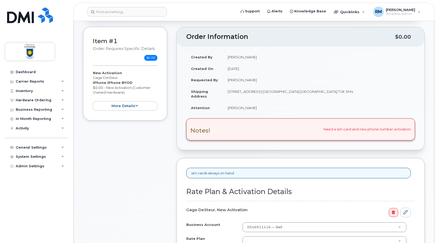
scroll to position [157, 0]
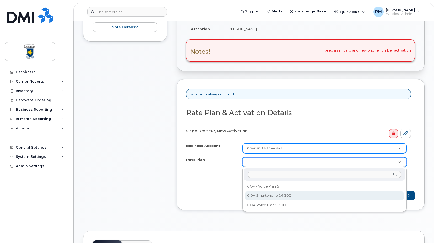
select select "GOA Smartphone 14 30D"
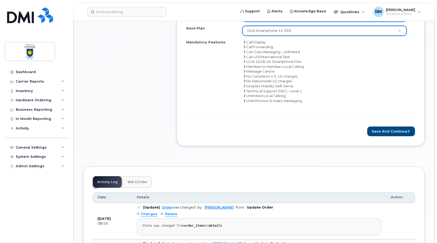
scroll to position [210, 0]
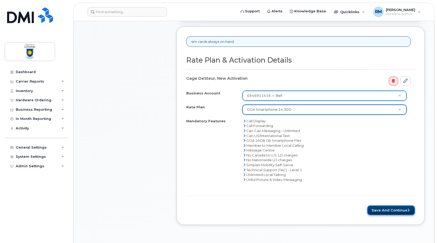
click at [393, 210] on button "Save and Continue" at bounding box center [391, 210] width 48 height 10
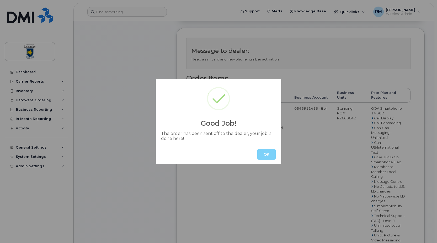
scroll to position [289, 0]
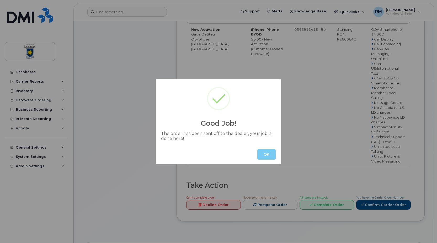
click at [268, 152] on button "OK" at bounding box center [266, 154] width 18 height 10
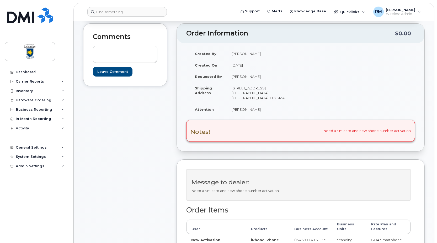
scroll to position [0, 0]
